Goal: Find specific page/section: Find specific page/section

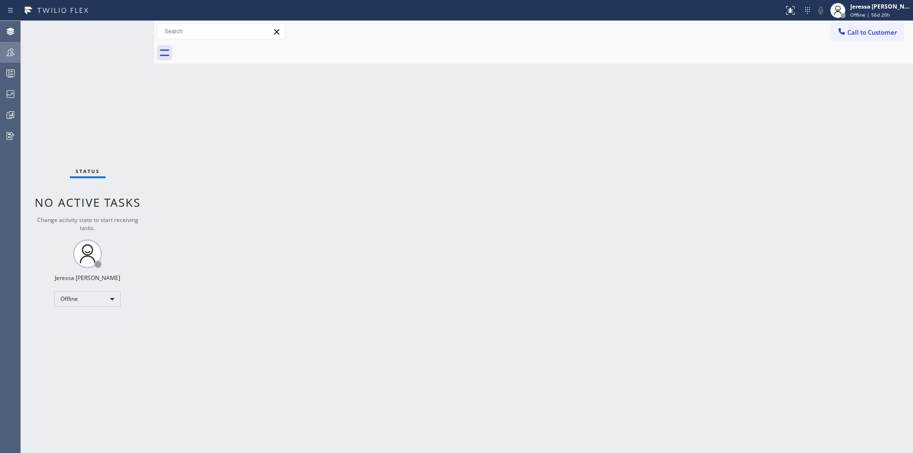
click at [5, 48] on icon at bounding box center [10, 52] width 11 height 11
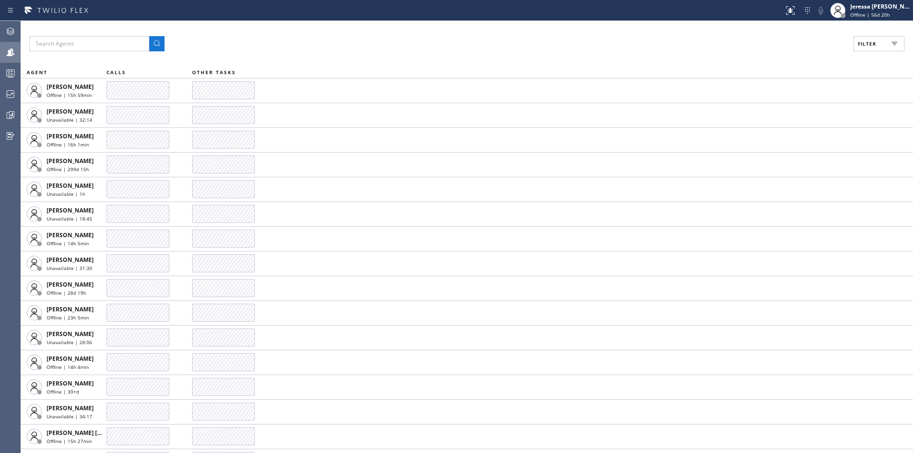
click at [878, 44] on button "Filter" at bounding box center [878, 43] width 51 height 15
click at [799, 112] on label "Available" at bounding box center [842, 112] width 125 height 8
click at [780, 112] on input "Available" at bounding box center [774, 112] width 11 height 11
checkbox input "true"
click at [845, 51] on span "Apply" at bounding box center [854, 54] width 19 height 7
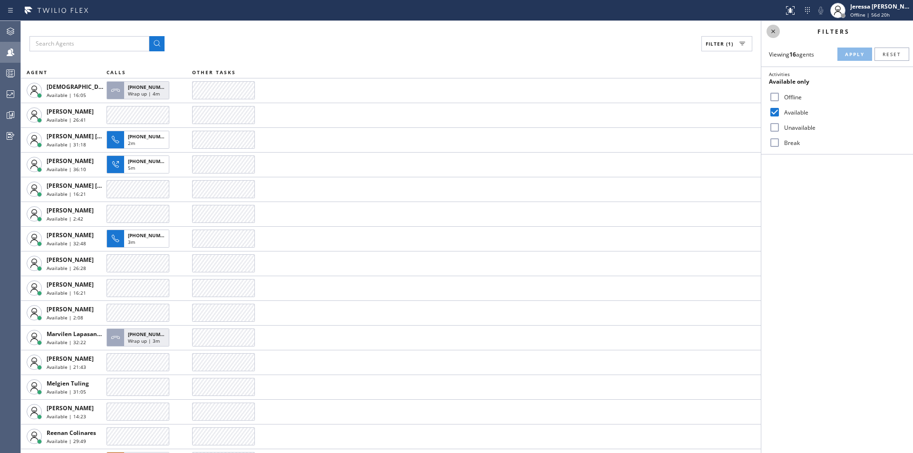
drag, startPoint x: 775, startPoint y: 31, endPoint x: 519, endPoint y: 160, distance: 286.9
click at [775, 31] on icon at bounding box center [772, 31] width 11 height 11
